Goal: Navigation & Orientation: Find specific page/section

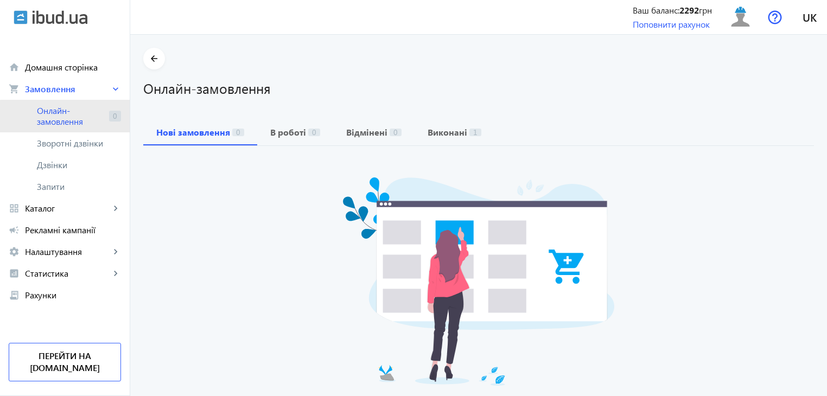
click at [71, 120] on span "Онлайн-замовлення" at bounding box center [71, 116] width 68 height 22
click at [85, 126] on span "Онлайн-замовлення" at bounding box center [71, 116] width 68 height 22
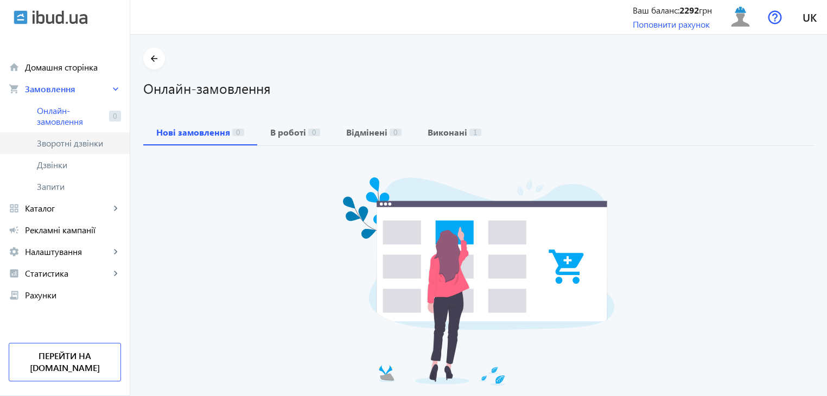
click at [83, 146] on span "Зворотні дзвінки" at bounding box center [73, 143] width 72 height 11
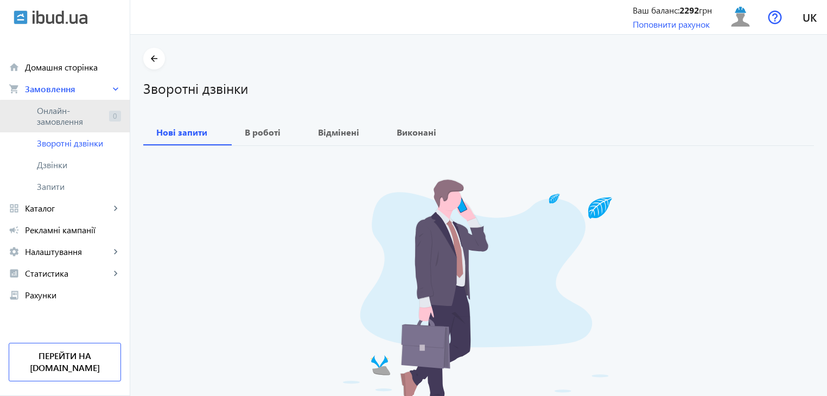
click at [81, 121] on span "Онлайн-замовлення" at bounding box center [71, 116] width 68 height 22
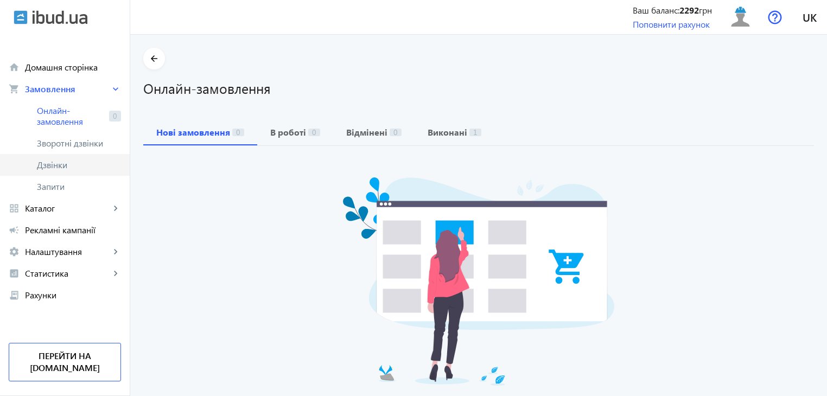
click at [80, 163] on span "Дзвінки" at bounding box center [79, 164] width 84 height 11
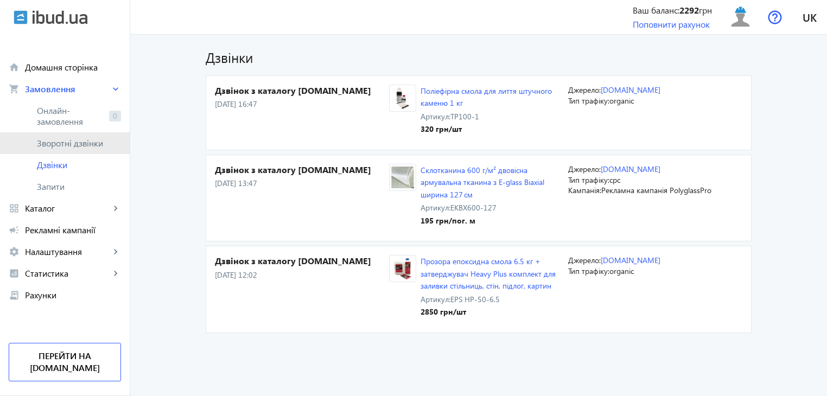
click at [76, 136] on link "Зворотні дзвінки" at bounding box center [65, 143] width 130 height 22
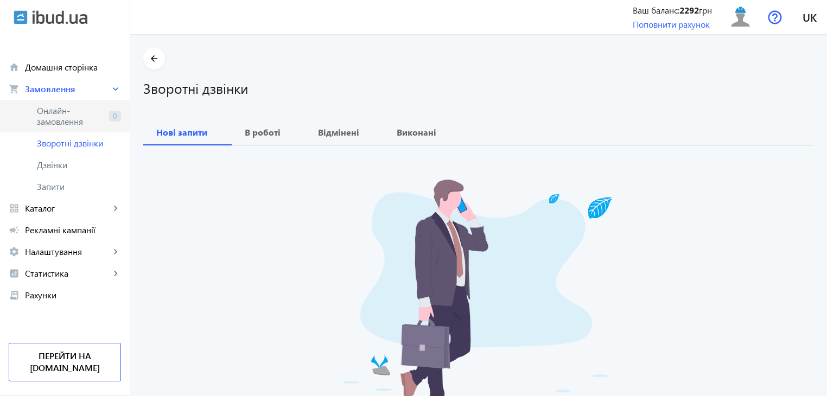
click at [74, 119] on span "Онлайн-замовлення" at bounding box center [71, 116] width 68 height 22
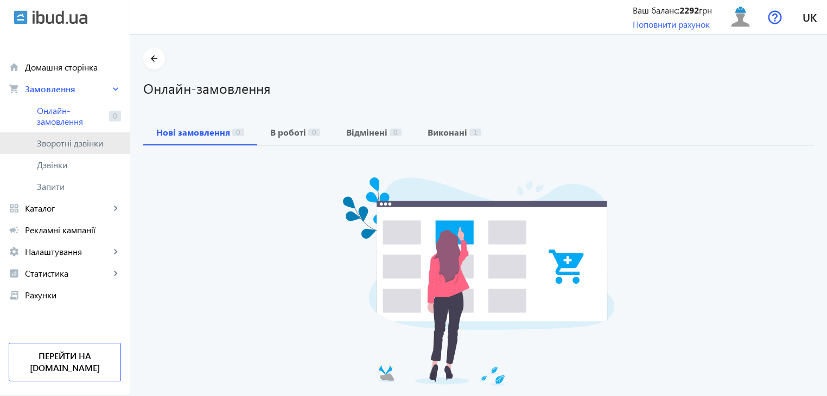
click at [74, 143] on span "Зворотні дзвінки" at bounding box center [73, 143] width 72 height 11
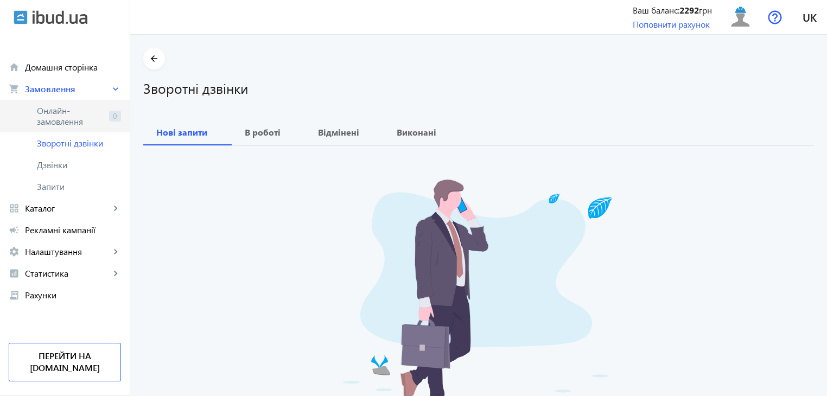
click at [73, 122] on span "Онлайн-замовлення" at bounding box center [71, 116] width 68 height 22
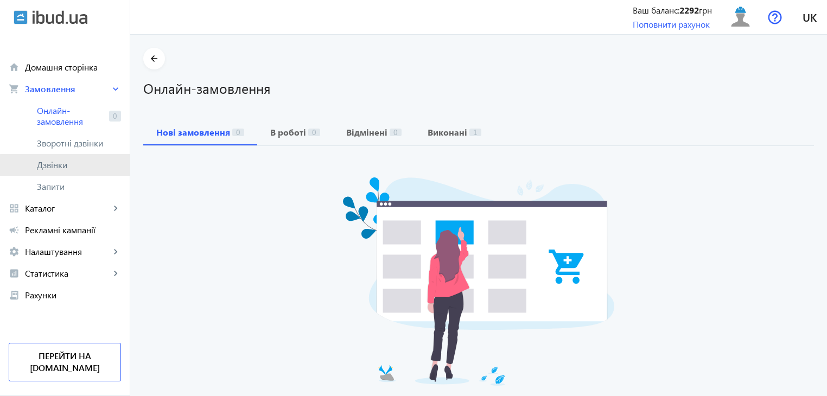
click at [73, 170] on link "Дзвінки" at bounding box center [65, 165] width 130 height 22
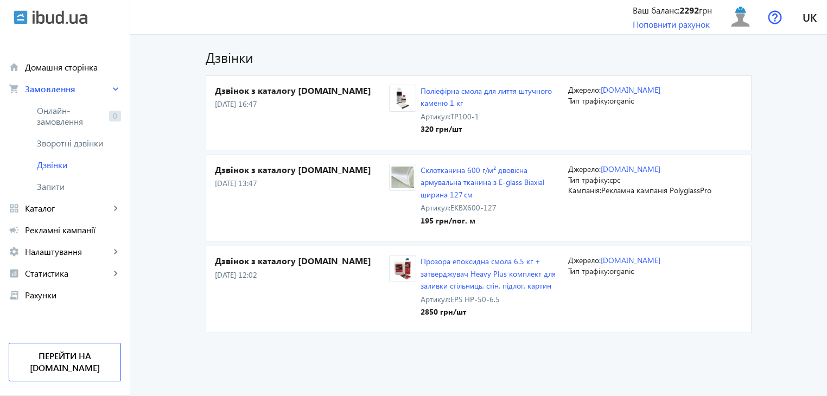
click at [248, 260] on h4 "Дзвінок з каталогу [DOMAIN_NAME]" at bounding box center [302, 261] width 174 height 12
click at [265, 263] on h4 "Дзвінок з каталогу [DOMAIN_NAME]" at bounding box center [302, 261] width 174 height 12
click at [91, 187] on span "Запити" at bounding box center [79, 186] width 84 height 11
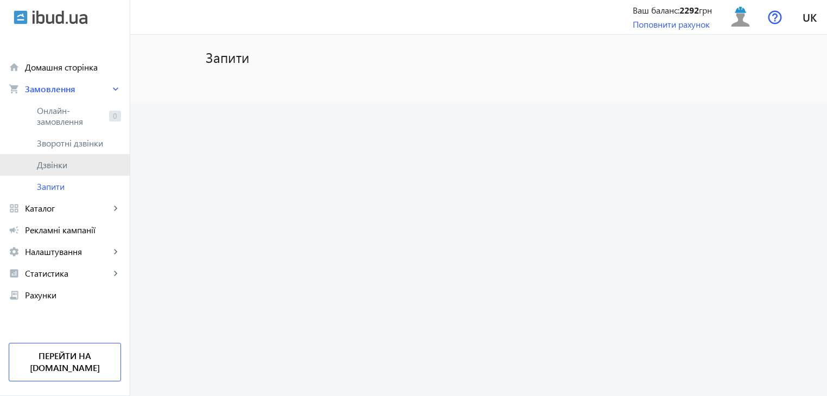
click at [59, 172] on link "Дзвінки" at bounding box center [65, 165] width 130 height 22
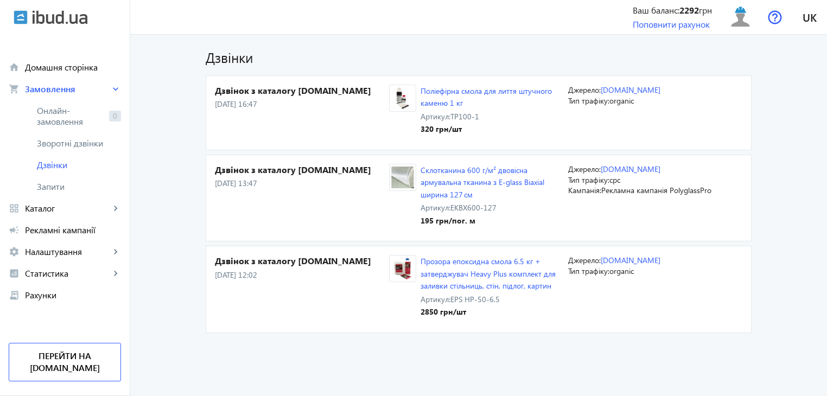
click at [262, 91] on h4 "Дзвінок з каталогу [DOMAIN_NAME]" at bounding box center [302, 91] width 174 height 12
click at [85, 119] on span "Онлайн-замовлення" at bounding box center [71, 116] width 68 height 22
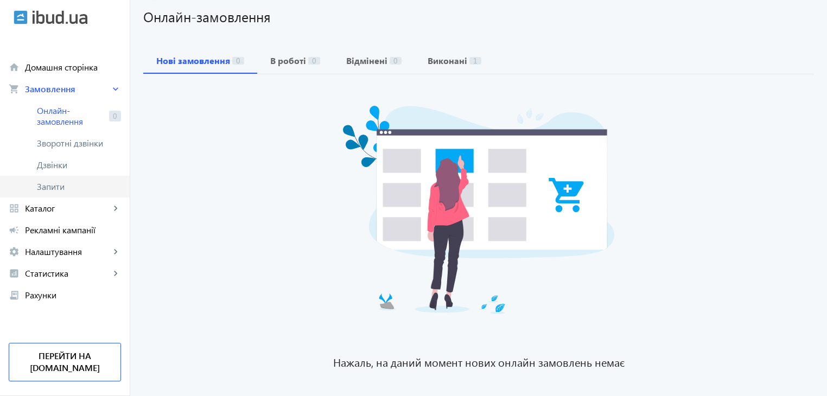
scroll to position [91, 0]
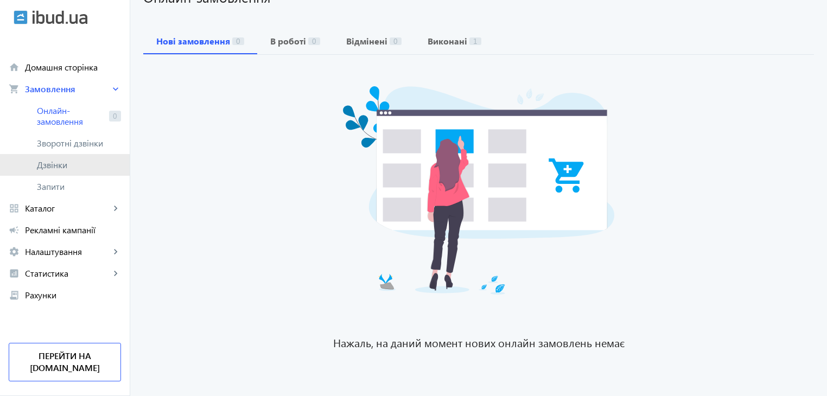
click at [53, 167] on span "Дзвінки" at bounding box center [79, 164] width 84 height 11
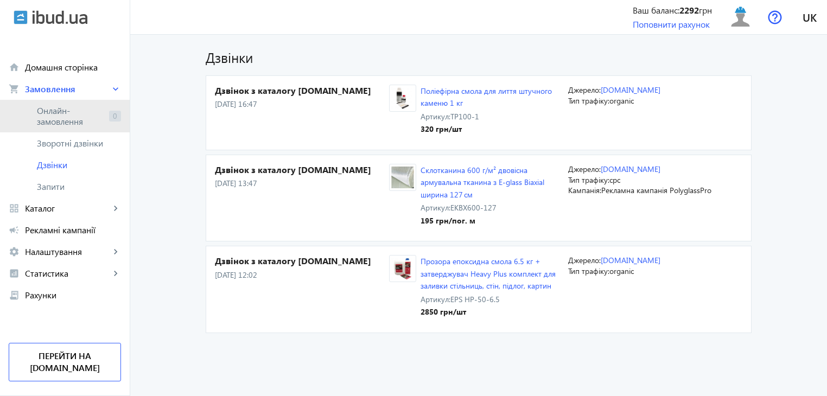
click at [78, 122] on span "Онлайн-замовлення" at bounding box center [71, 116] width 68 height 22
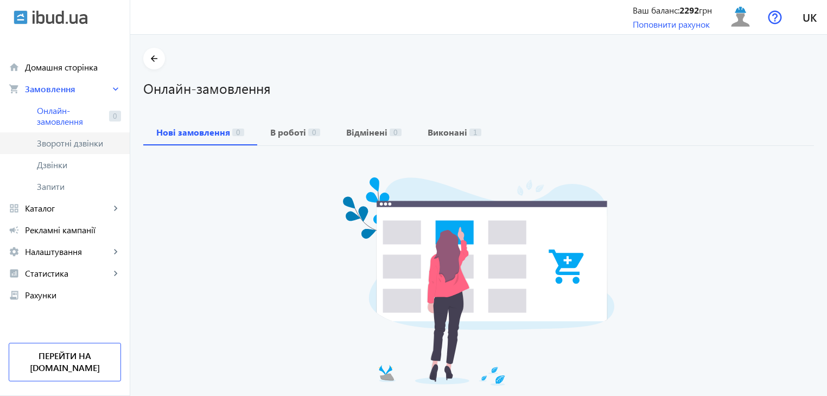
click at [67, 148] on span "Зворотні дзвінки" at bounding box center [73, 143] width 72 height 11
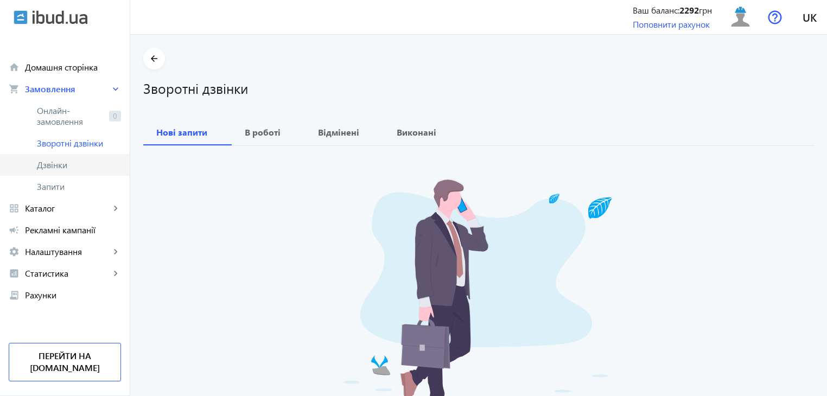
click at [68, 161] on span "Дзвінки" at bounding box center [79, 164] width 84 height 11
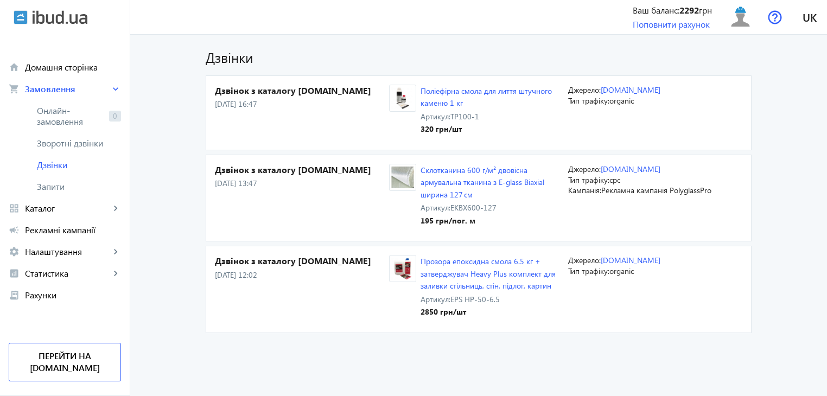
drag, startPoint x: 249, startPoint y: 99, endPoint x: 253, endPoint y: 105, distance: 6.9
click at [249, 100] on p "[DATE] 16:47" at bounding box center [302, 104] width 174 height 11
click at [254, 107] on p "[DATE] 16:47" at bounding box center [302, 104] width 174 height 11
